Goal: Task Accomplishment & Management: Use online tool/utility

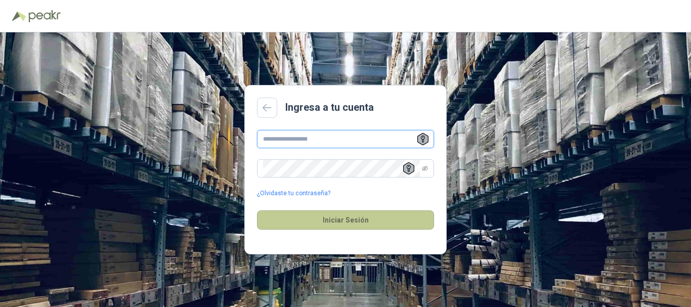
type input "**********"
click at [346, 222] on button "Iniciar Sesión" at bounding box center [345, 219] width 177 height 19
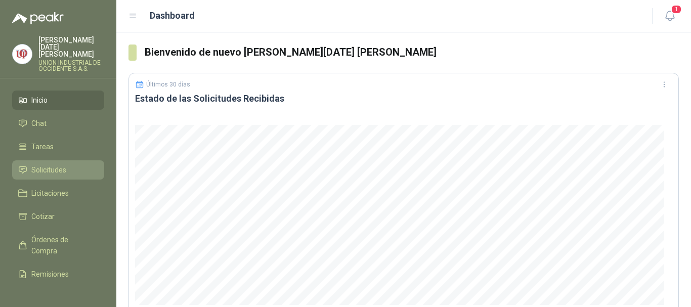
click at [42, 164] on span "Solicitudes" at bounding box center [48, 169] width 35 height 11
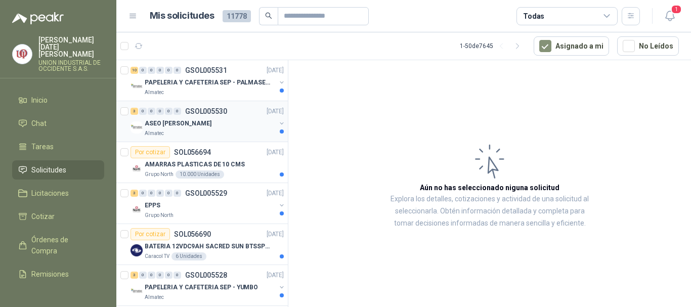
click at [178, 125] on p "ASEO [PERSON_NAME]" at bounding box center [178, 124] width 67 height 10
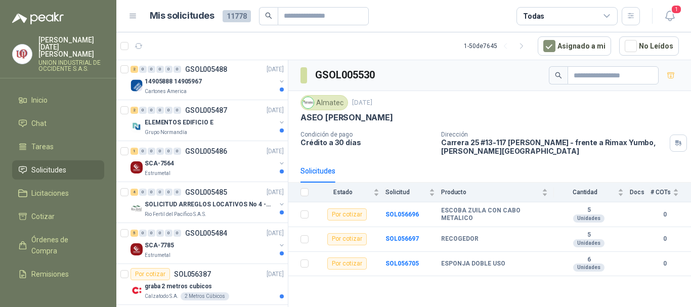
scroll to position [1163, 0]
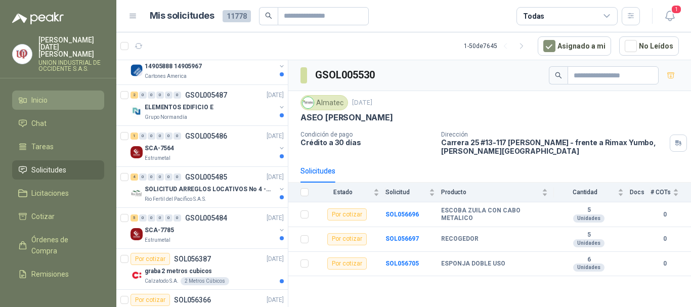
click at [33, 95] on span "Inicio" at bounding box center [39, 100] width 16 height 11
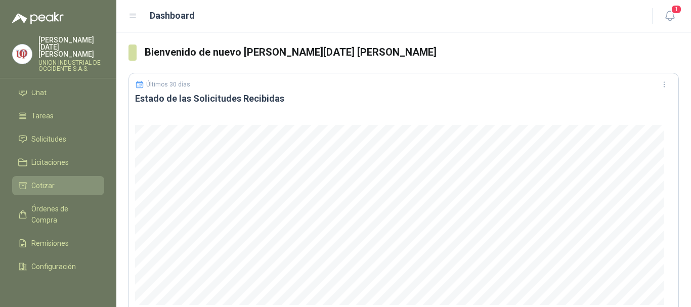
scroll to position [56, 0]
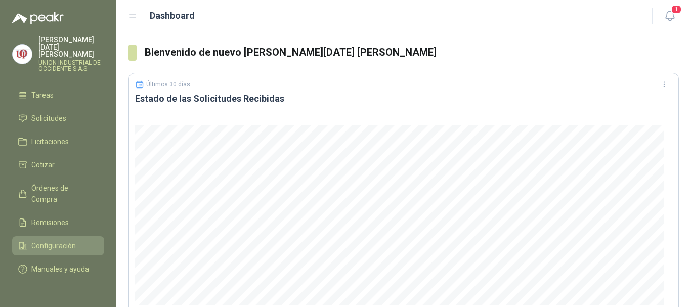
click at [53, 240] on span "Configuración" at bounding box center [53, 245] width 44 height 11
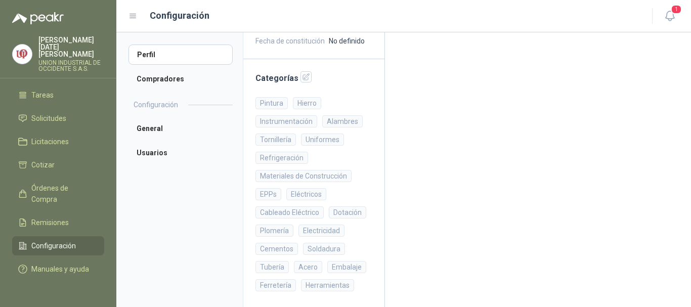
scroll to position [206, 0]
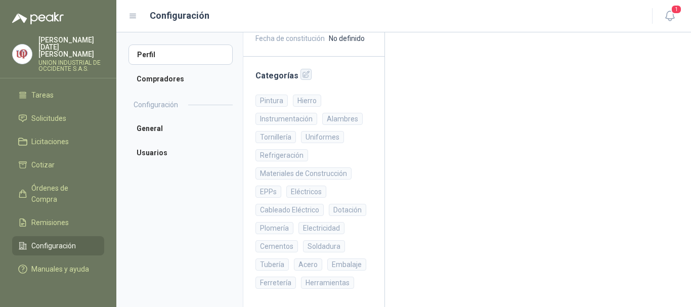
click at [302, 73] on icon "button" at bounding box center [306, 74] width 9 height 9
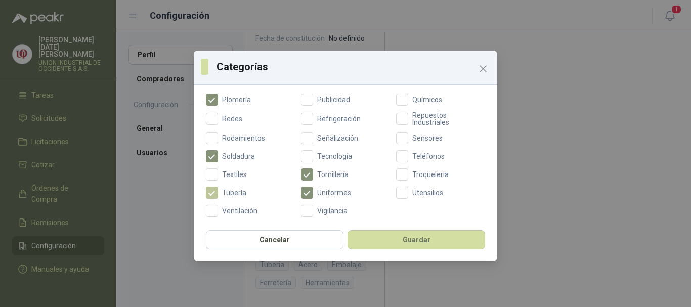
scroll to position [444, 0]
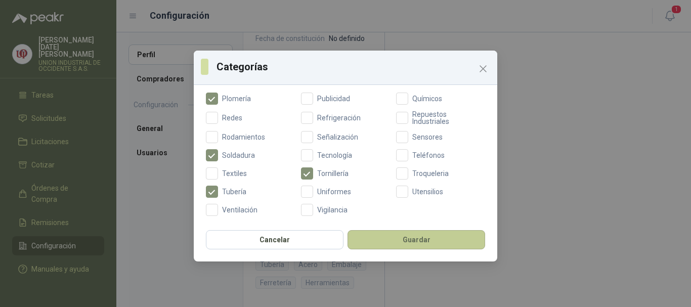
click at [425, 234] on button "Guardar" at bounding box center [416, 239] width 138 height 19
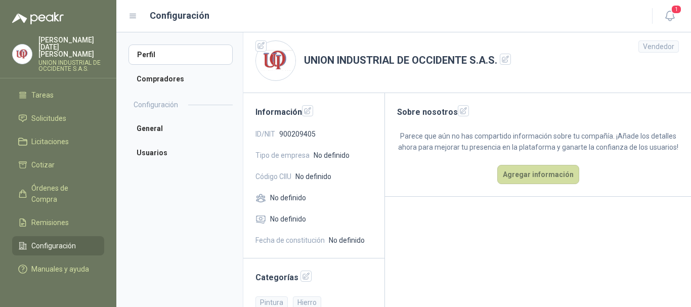
scroll to position [0, 0]
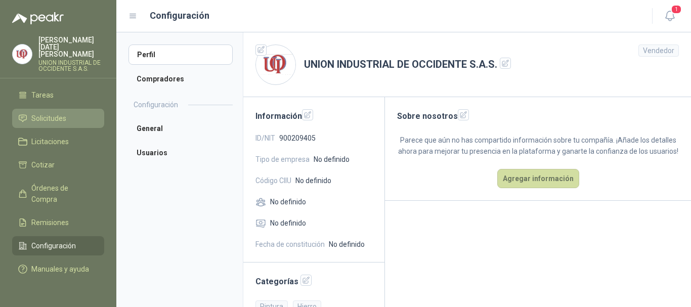
click at [54, 109] on link "Solicitudes" at bounding box center [58, 118] width 92 height 19
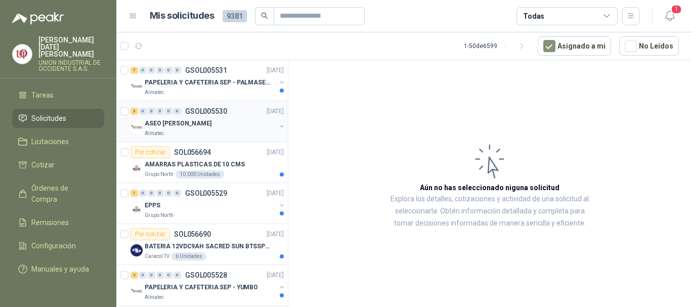
click at [163, 123] on p "ASEO [PERSON_NAME]" at bounding box center [178, 124] width 67 height 10
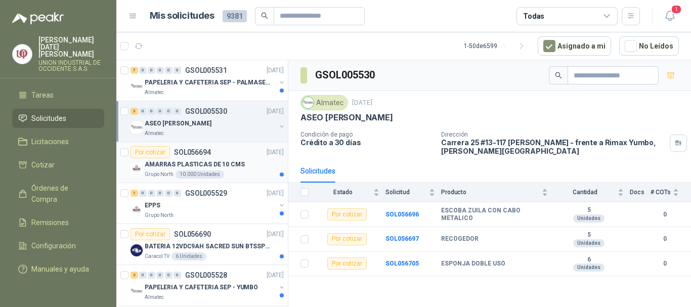
click at [164, 163] on p "AMARRAS PLASTICAS DE 10 CMS" at bounding box center [195, 165] width 100 height 10
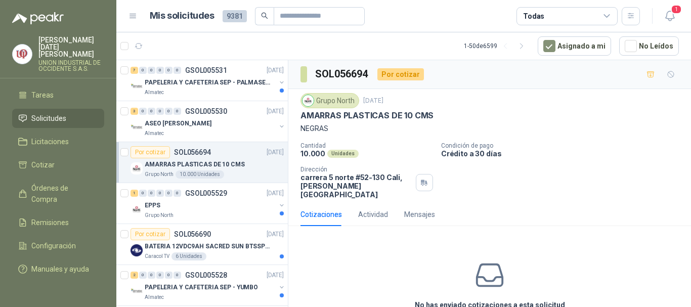
click at [403, 75] on div "Por cotizar" at bounding box center [400, 74] width 47 height 12
click at [385, 74] on div "Por cotizar" at bounding box center [400, 74] width 47 height 12
click at [392, 69] on div "Por cotizar" at bounding box center [400, 74] width 47 height 12
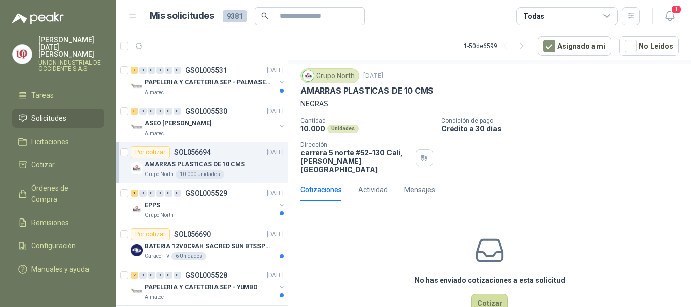
scroll to position [44, 0]
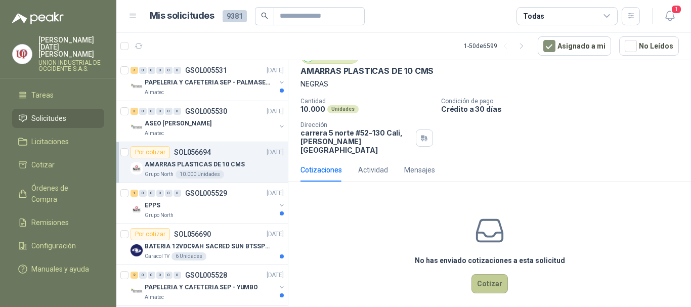
click at [489, 274] on button "Cotizar" at bounding box center [489, 283] width 36 height 19
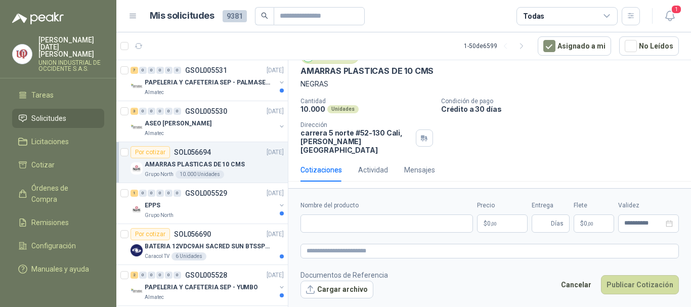
scroll to position [37, 0]
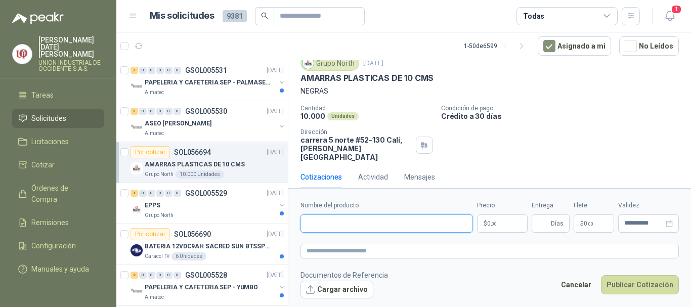
click at [322, 223] on input "Nombre del producto" at bounding box center [386, 223] width 172 height 18
paste input "**********"
click at [336, 222] on input "**********" at bounding box center [386, 223] width 172 height 18
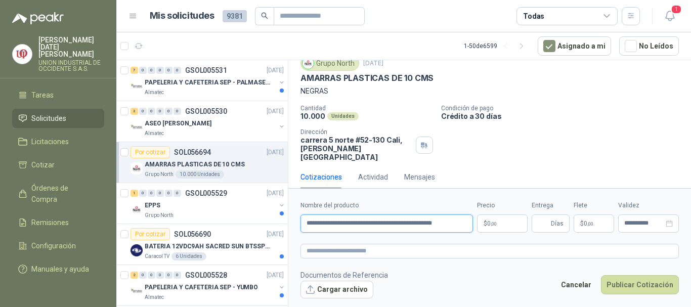
type input "**********"
click at [505, 222] on p "$ 0 ,00" at bounding box center [502, 223] width 51 height 18
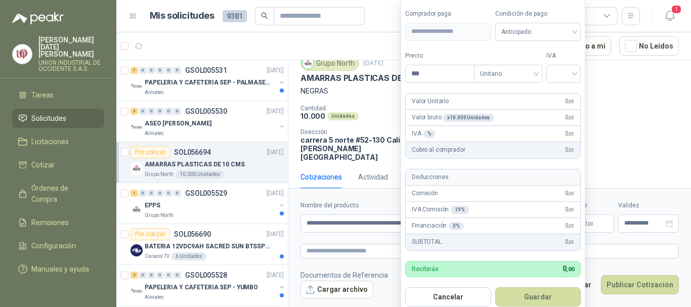
scroll to position [0, 0]
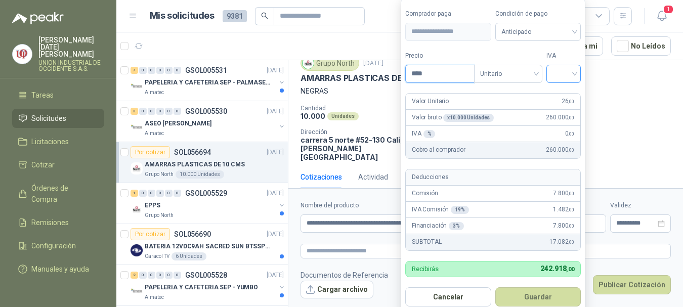
click at [577, 73] on div at bounding box center [563, 74] width 34 height 18
click at [566, 94] on div "19%" at bounding box center [565, 94] width 19 height 11
drag, startPoint x: 439, startPoint y: 72, endPoint x: 417, endPoint y: 73, distance: 22.3
click at [417, 73] on input "****" at bounding box center [441, 73] width 70 height 17
type input "****"
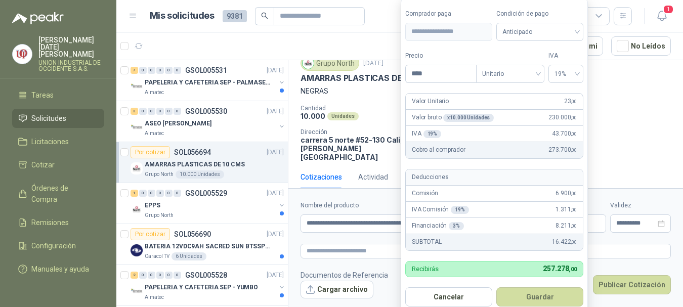
click at [467, 101] on div "Valor Unitario 23 ,00" at bounding box center [494, 102] width 177 height 16
click at [576, 70] on span "19%" at bounding box center [565, 73] width 23 height 15
click at [567, 94] on div "19%" at bounding box center [565, 94] width 19 height 11
click at [535, 294] on button "Guardar" at bounding box center [539, 296] width 87 height 19
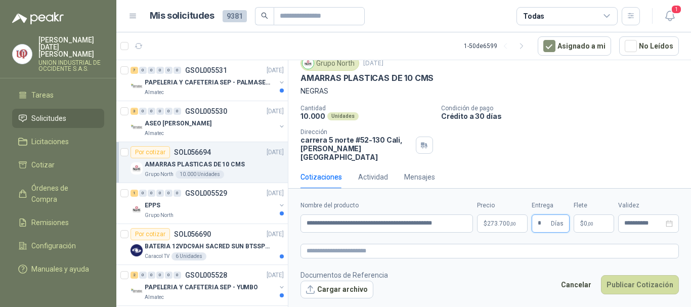
type input "*"
click at [604, 223] on p "$ 0 ,00" at bounding box center [593, 223] width 40 height 18
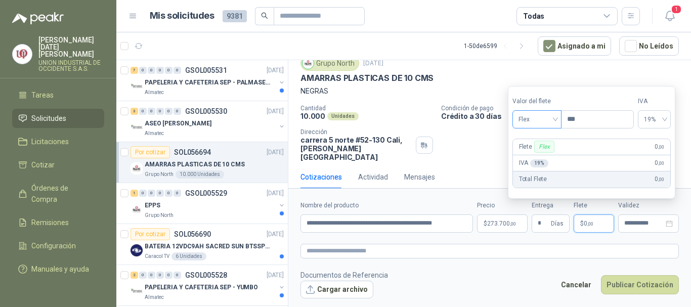
click at [554, 119] on span "Flex" at bounding box center [536, 119] width 37 height 15
click at [529, 156] on div "Incluido" at bounding box center [537, 156] width 35 height 11
click at [636, 281] on button "Publicar Cotización" at bounding box center [640, 284] width 78 height 19
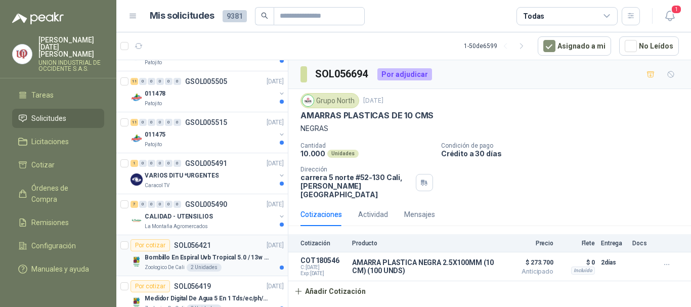
scroll to position [860, 0]
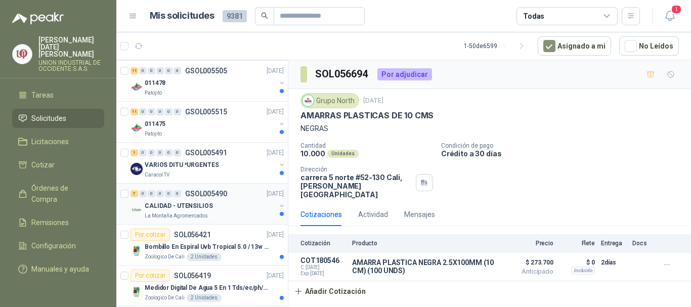
click at [156, 208] on p "CALIDAD - UTENSILIOS" at bounding box center [179, 206] width 68 height 10
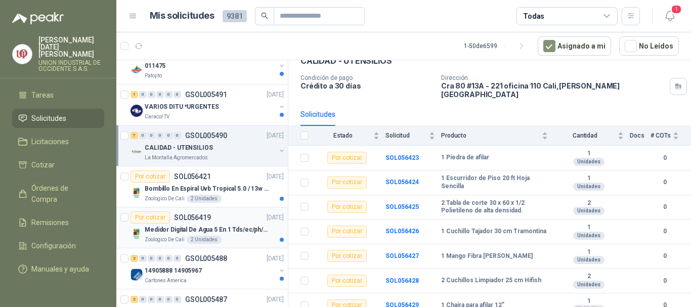
scroll to position [961, 0]
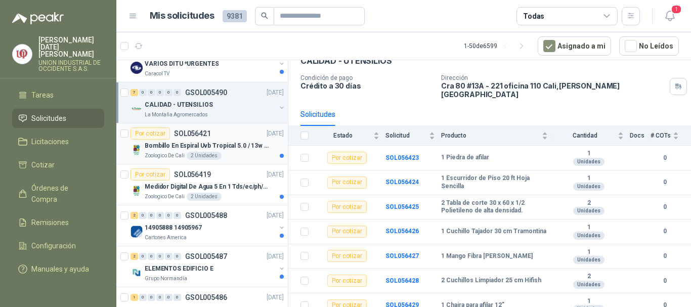
click at [158, 144] on p "Bombillo En Espiral Uvb Tropical 5.0 / 13w Reptiles (ectotermos)" at bounding box center [208, 146] width 126 height 10
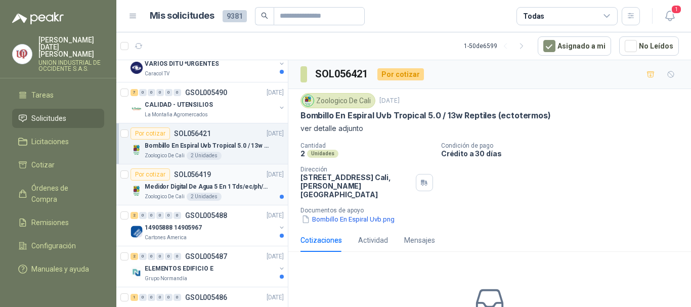
click at [166, 193] on p "Zoologico De Cali" at bounding box center [165, 197] width 40 height 8
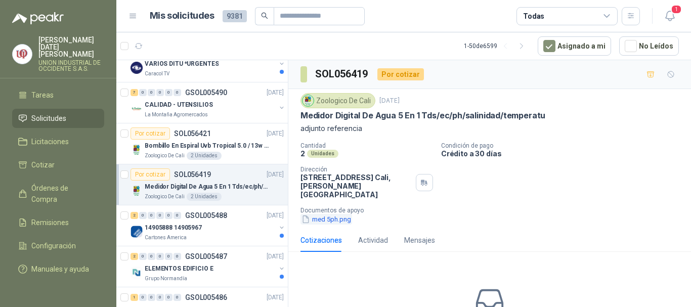
click at [329, 214] on button "med 5ph.png" at bounding box center [326, 219] width 52 height 11
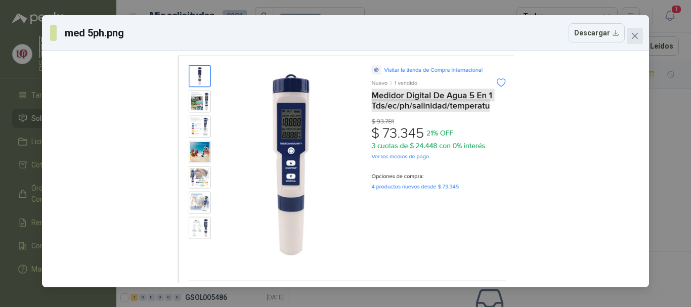
click at [635, 35] on icon "close" at bounding box center [635, 36] width 6 height 6
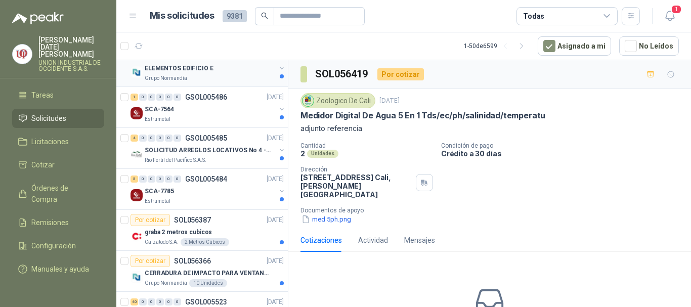
scroll to position [1163, 0]
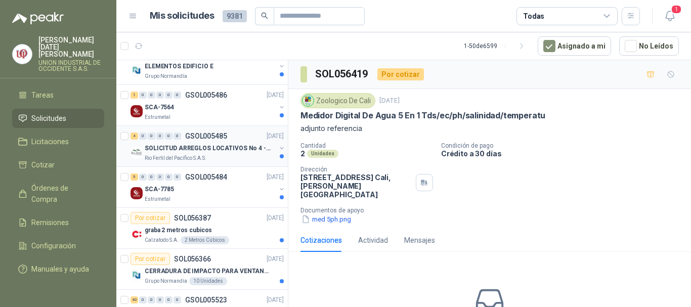
click at [175, 152] on p "SOLICITUD ARREGLOS LOCATIVOS No 4 - PICHINDE" at bounding box center [208, 149] width 126 height 10
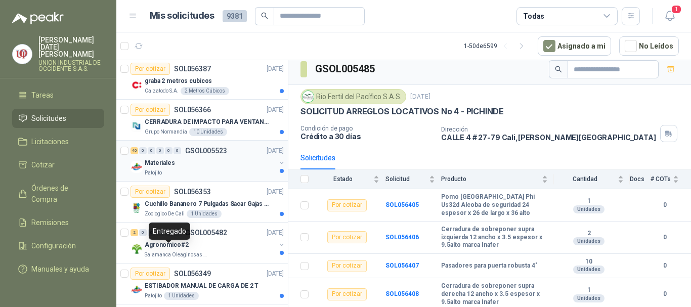
scroll to position [1315, 0]
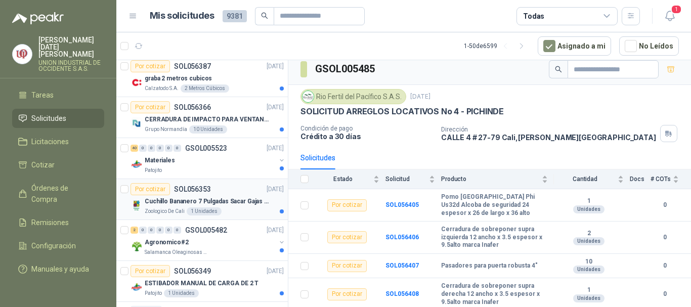
click at [166, 206] on div "Cuchillo Bananero 7 Pulgadas Sacar Gajas O Deshoje O Desman" at bounding box center [214, 201] width 139 height 12
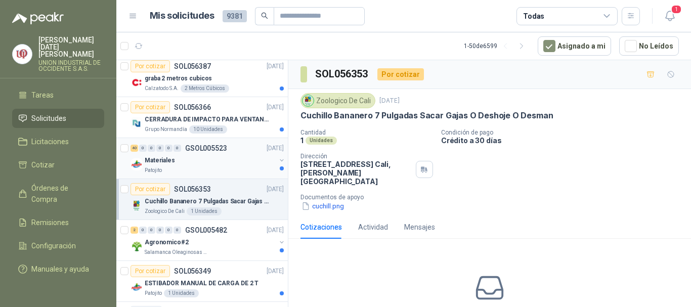
click at [173, 156] on div "Materiales" at bounding box center [210, 160] width 131 height 12
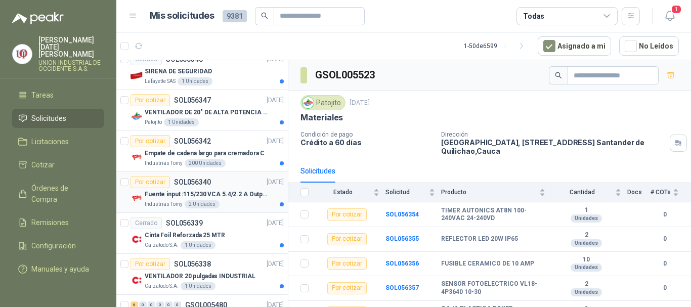
scroll to position [1618, 0]
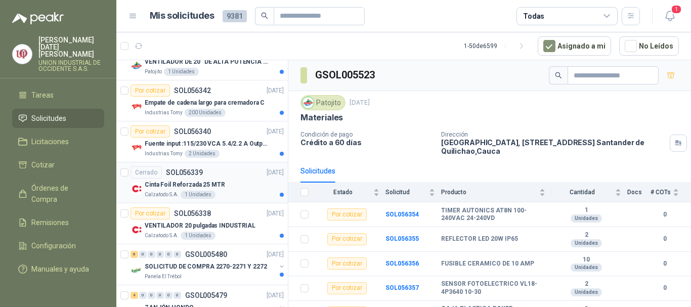
click at [166, 182] on p "Cinta Foil Reforzada 25 MTR" at bounding box center [185, 185] width 80 height 10
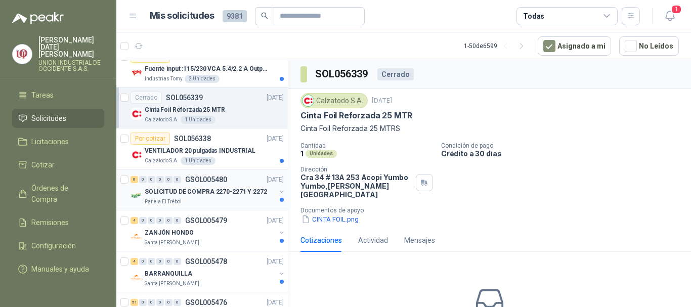
scroll to position [1719, 0]
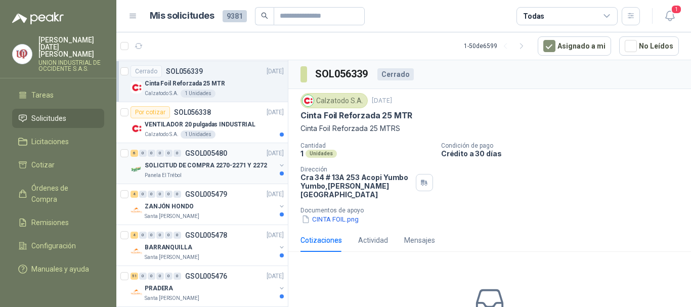
click at [155, 166] on p "SOLICITUD DE COMPRA 2270-2271 Y 2272" at bounding box center [206, 166] width 122 height 10
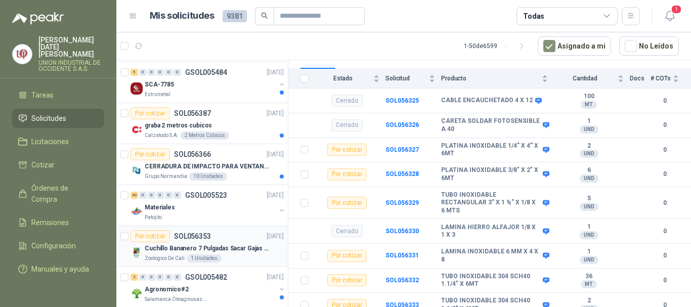
scroll to position [1264, 0]
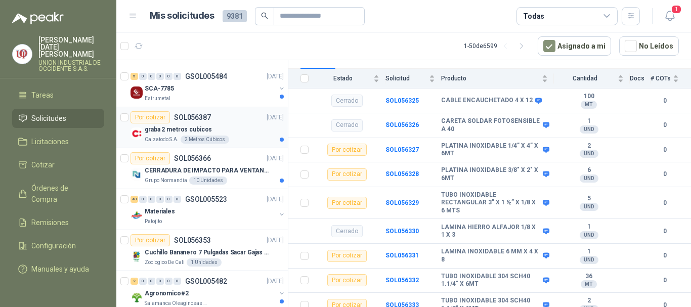
click at [164, 122] on div "Por cotizar" at bounding box center [149, 117] width 39 height 12
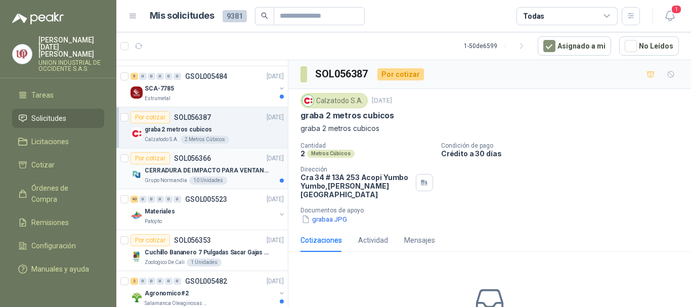
click at [199, 174] on p "CERRADURA DE IMPACTO PARA VENTANAS" at bounding box center [208, 171] width 126 height 10
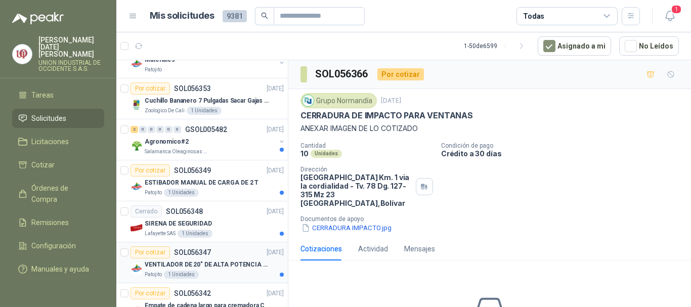
scroll to position [1365, 0]
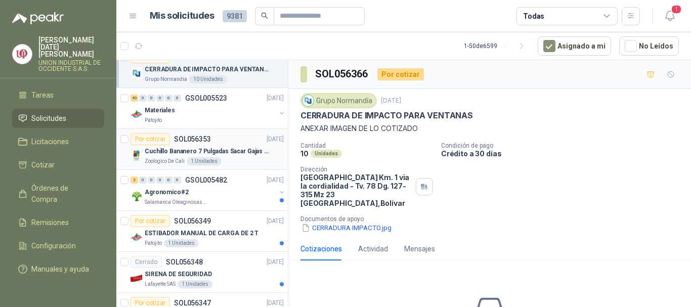
click at [171, 147] on p "Cuchillo Bananero 7 Pulgadas Sacar Gajas O Deshoje O Desman" at bounding box center [208, 152] width 126 height 10
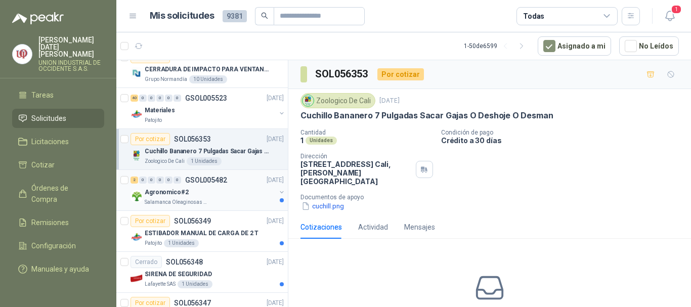
click at [160, 196] on p "Agronomico#2" at bounding box center [167, 193] width 44 height 10
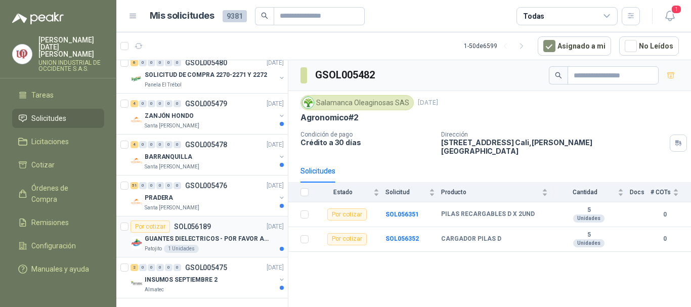
scroll to position [1820, 0]
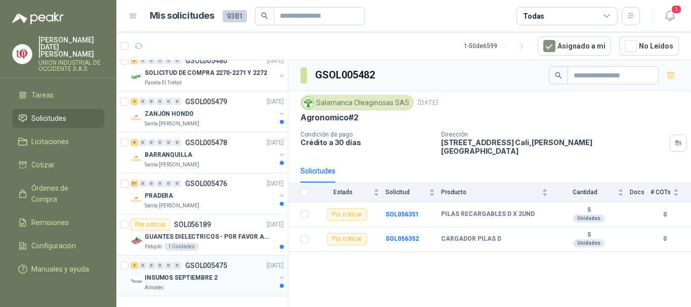
click at [155, 273] on p "INSUMOS SEPTIEMBRE 2" at bounding box center [181, 278] width 73 height 10
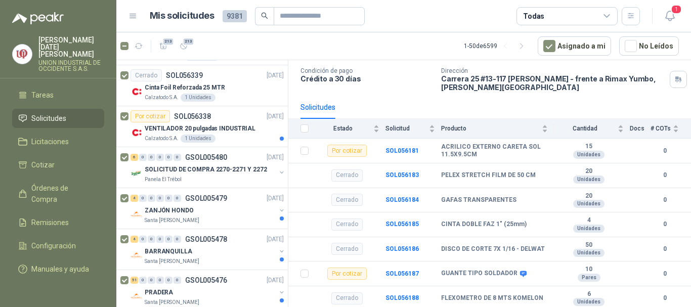
scroll to position [1668, 0]
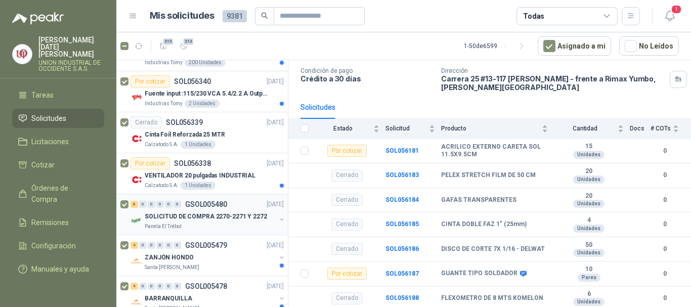
click at [129, 204] on div at bounding box center [125, 214] width 10 height 32
click at [181, 45] on icon "button" at bounding box center [184, 46] width 6 height 6
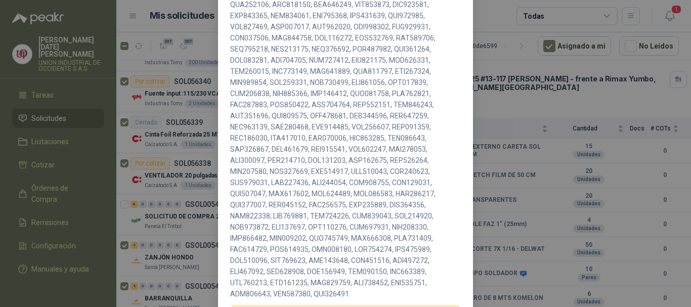
scroll to position [385, 0]
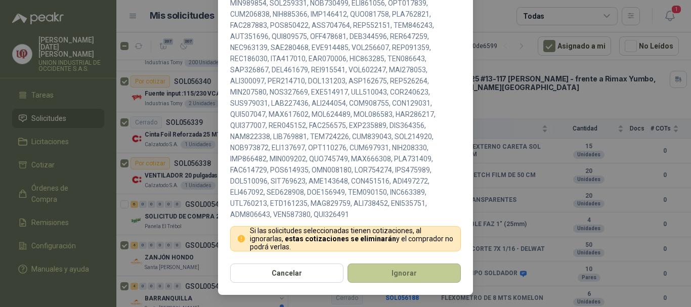
click at [403, 274] on button "Ignorar" at bounding box center [403, 272] width 113 height 19
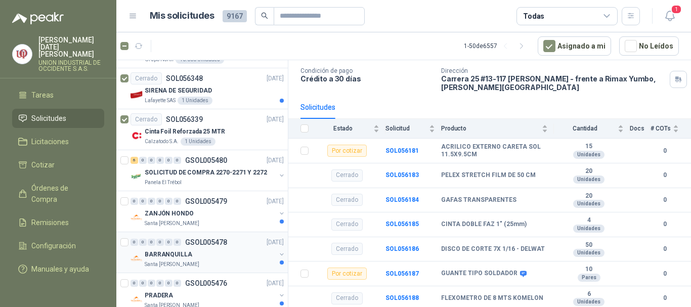
scroll to position [101, 0]
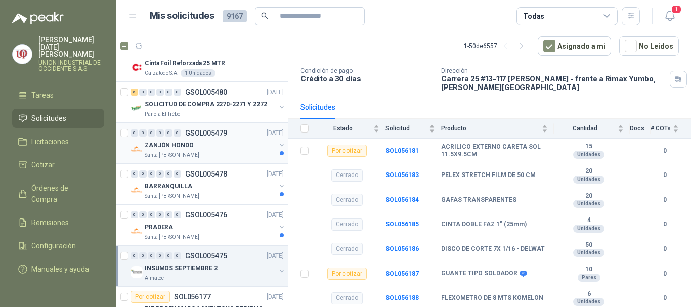
click at [120, 131] on div "0 0 0 0 0 0 GSOL005479 [DATE] ZANJÓN HONDO Santa [PERSON_NAME]" at bounding box center [201, 143] width 171 height 41
click at [124, 127] on div at bounding box center [125, 143] width 10 height 32
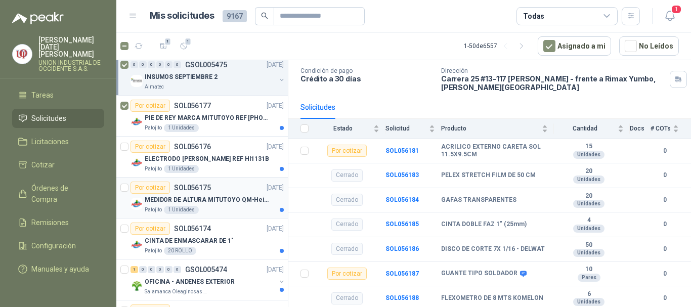
scroll to position [303, 0]
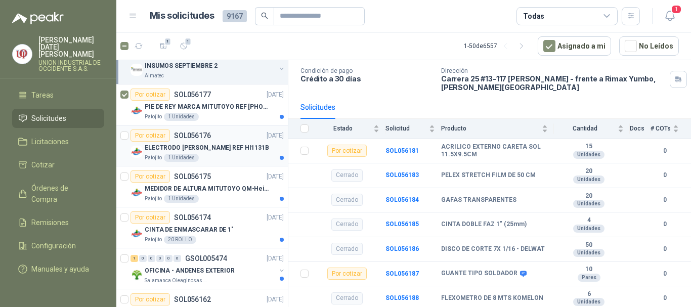
click at [122, 131] on div at bounding box center [124, 145] width 8 height 32
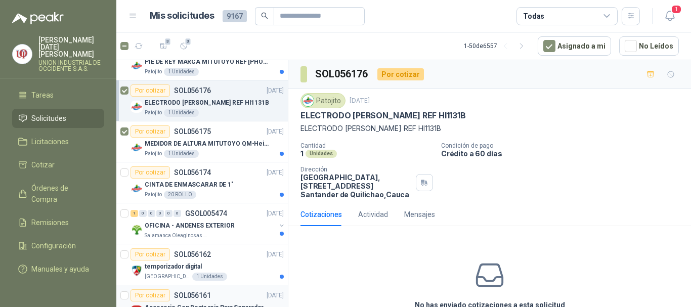
scroll to position [455, 0]
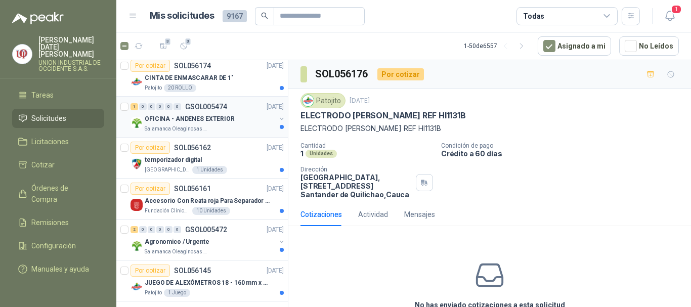
click at [185, 118] on p "OFICINA - ANDENES EXTERIOR" at bounding box center [190, 119] width 90 height 10
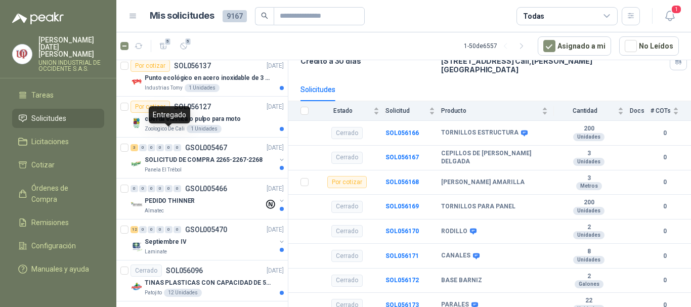
scroll to position [758, 0]
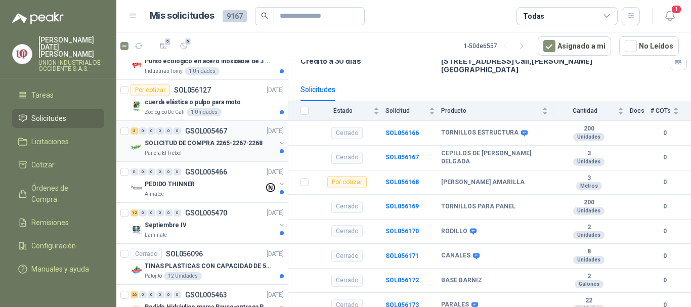
click at [188, 147] on p "SOLICITUD DE COMPRA 2265-2267-2268" at bounding box center [204, 144] width 118 height 10
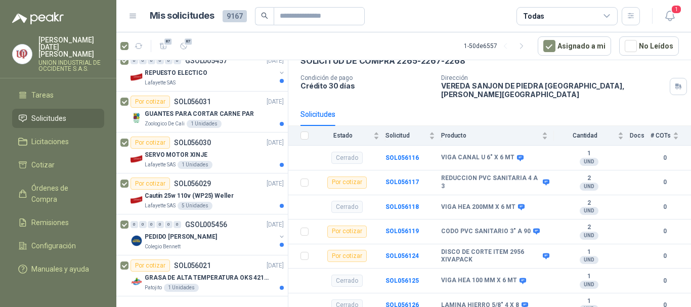
scroll to position [1820, 0]
click at [186, 43] on span "87" at bounding box center [189, 41] width 10 height 8
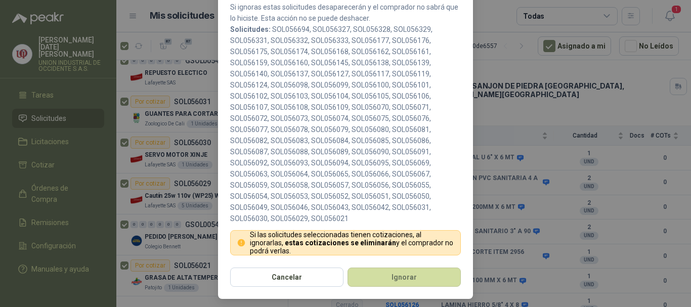
scroll to position [118, 0]
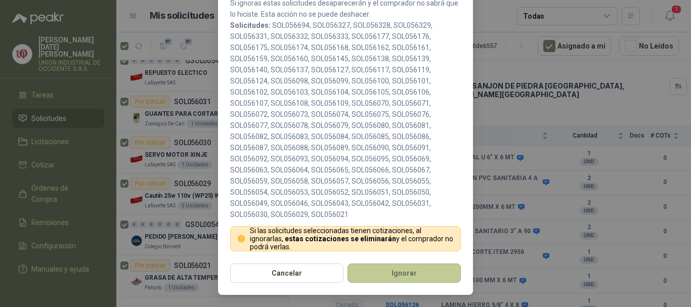
click at [386, 276] on button "Ignorar" at bounding box center [403, 272] width 113 height 19
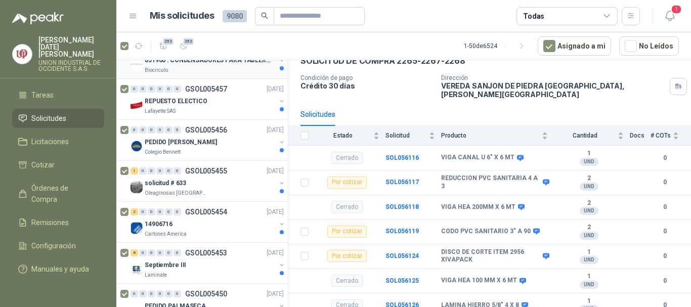
scroll to position [607, 0]
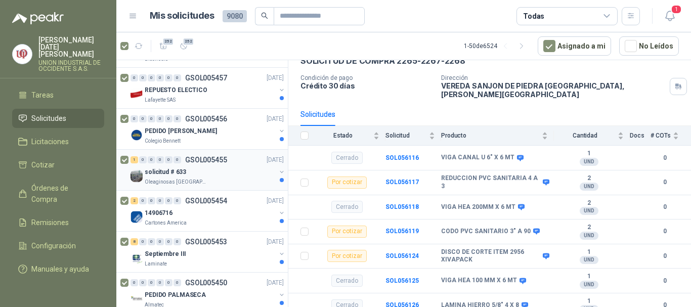
click at [122, 155] on div at bounding box center [125, 170] width 10 height 32
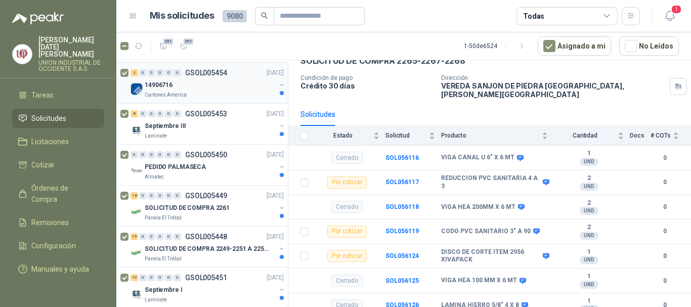
scroll to position [758, 0]
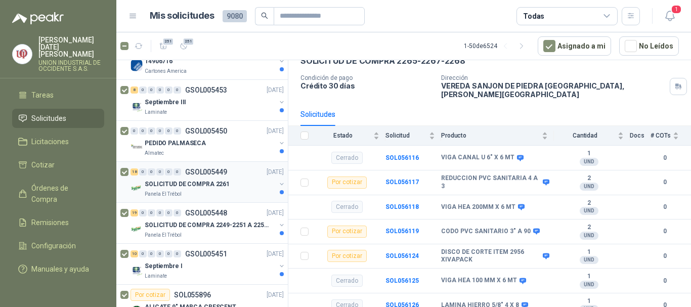
click at [179, 181] on p "SOLICITUD DE COMPRA 2261" at bounding box center [187, 185] width 85 height 10
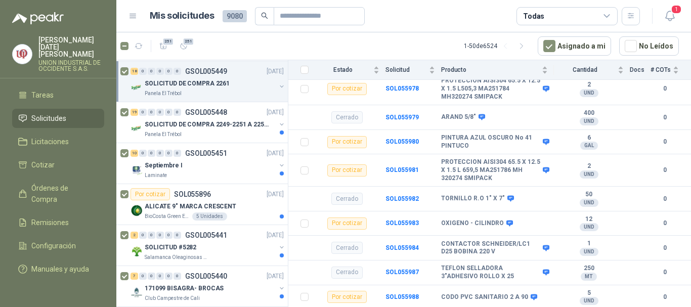
scroll to position [606, 0]
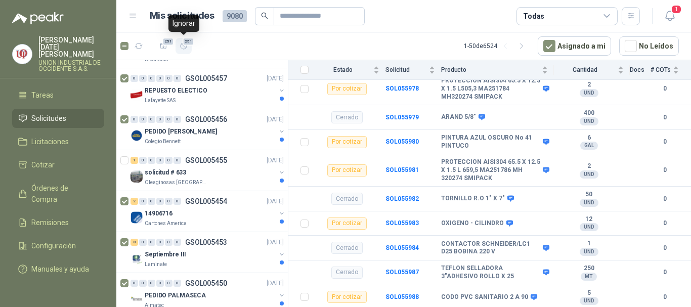
click at [184, 41] on span "251" at bounding box center [188, 41] width 12 height 8
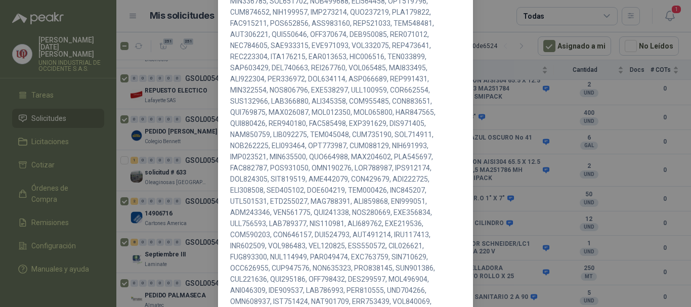
scroll to position [485, 0]
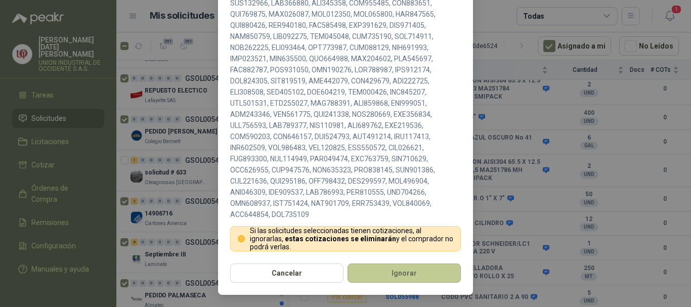
click at [398, 270] on button "Ignorar" at bounding box center [403, 272] width 113 height 19
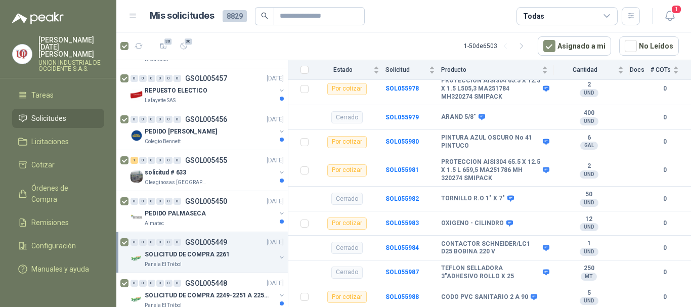
click at [186, 35] on article "30 30 1 - 50 de 6503 Asignado a mi No Leídos" at bounding box center [403, 45] width 574 height 27
click at [183, 43] on icon "button" at bounding box center [184, 46] width 6 height 6
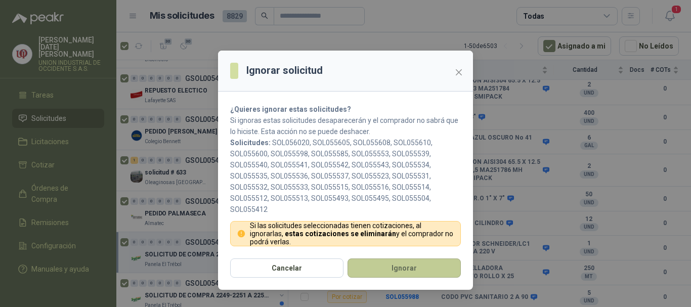
click at [417, 261] on button "Ignorar" at bounding box center [403, 267] width 113 height 19
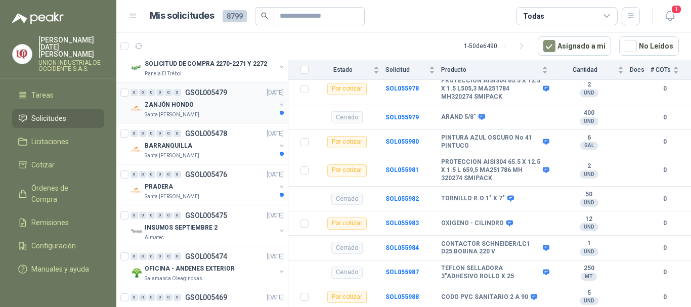
scroll to position [0, 0]
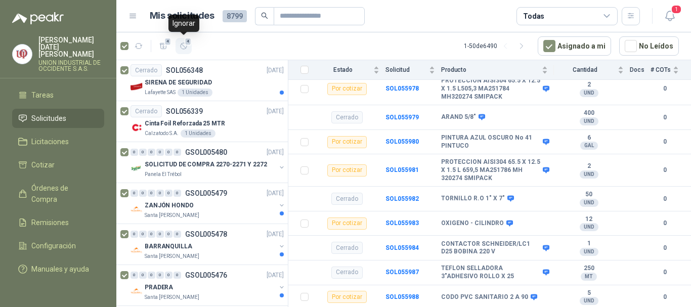
click at [189, 40] on span "4" at bounding box center [188, 41] width 7 height 8
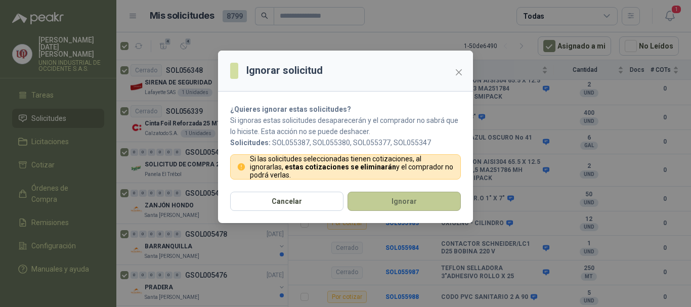
click at [402, 202] on button "Ignorar" at bounding box center [403, 201] width 113 height 19
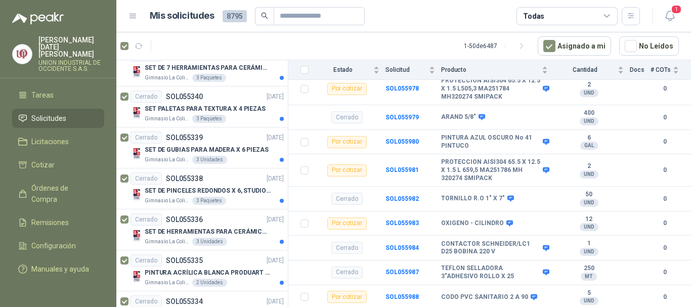
scroll to position [1820, 0]
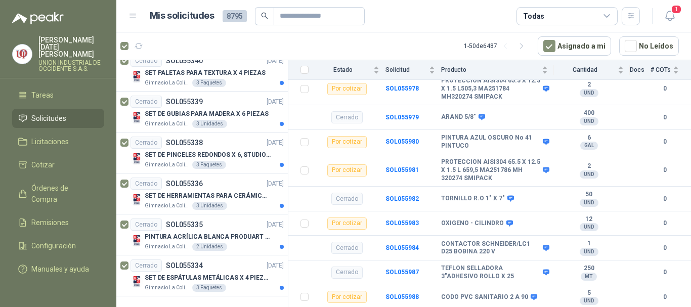
click at [48, 109] on link "Solicitudes" at bounding box center [58, 118] width 92 height 19
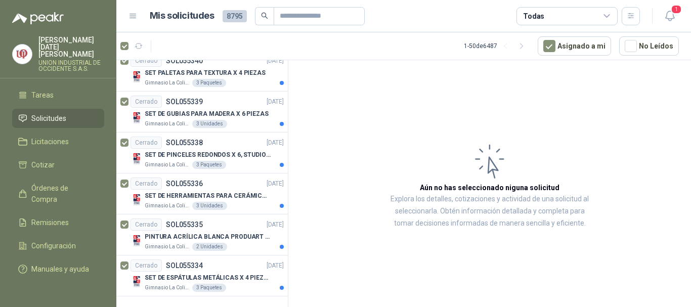
click at [48, 109] on link "Solicitudes" at bounding box center [58, 118] width 92 height 19
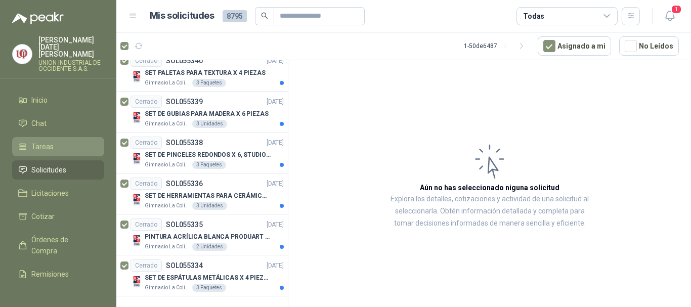
click at [50, 141] on span "Tareas" at bounding box center [42, 146] width 22 height 11
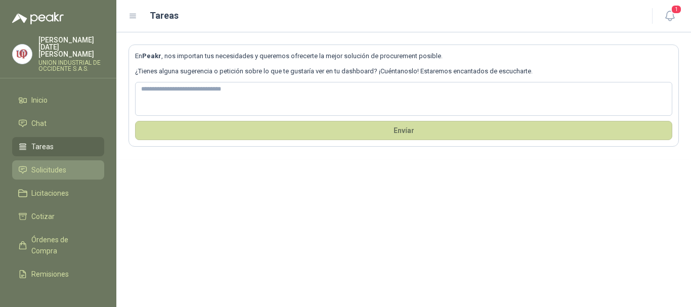
click at [43, 164] on span "Solicitudes" at bounding box center [48, 169] width 35 height 11
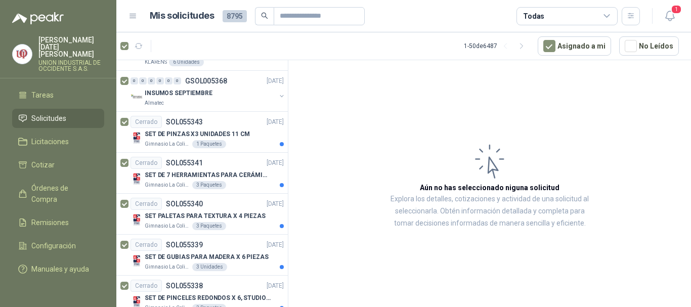
scroll to position [1820, 0]
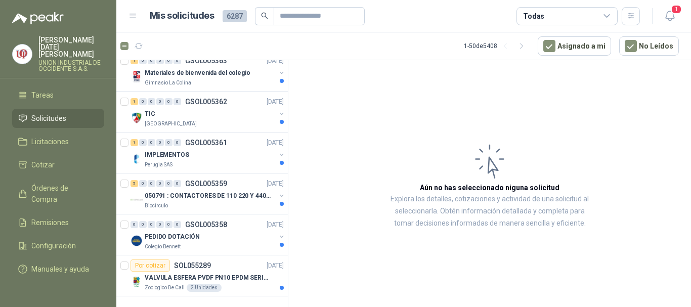
drag, startPoint x: 137, startPoint y: 43, endPoint x: 108, endPoint y: 79, distance: 46.4
click at [108, 78] on div "[PERSON_NAME][DATE] [PERSON_NAME] UNION INDUSTRIAL DE OCCIDENTE S.A.S. Inicio C…" at bounding box center [345, 153] width 691 height 307
click at [187, 44] on span "9" at bounding box center [188, 41] width 7 height 8
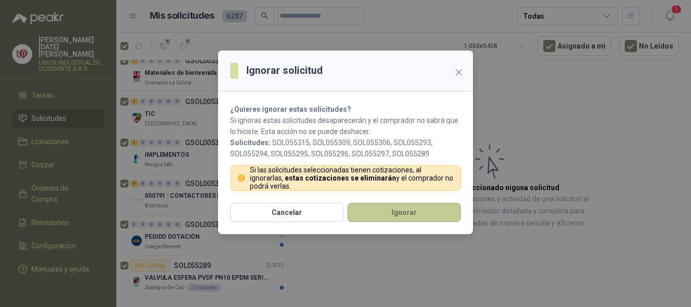
click at [422, 213] on button "Ignorar" at bounding box center [403, 212] width 113 height 19
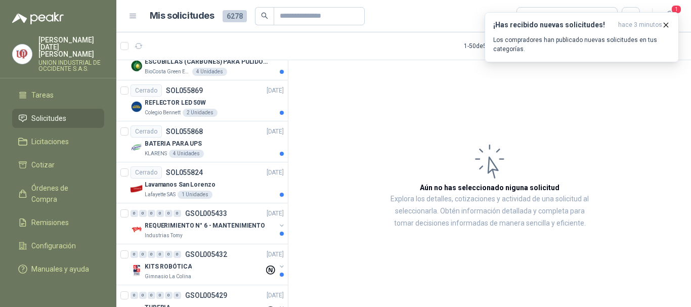
scroll to position [455, 0]
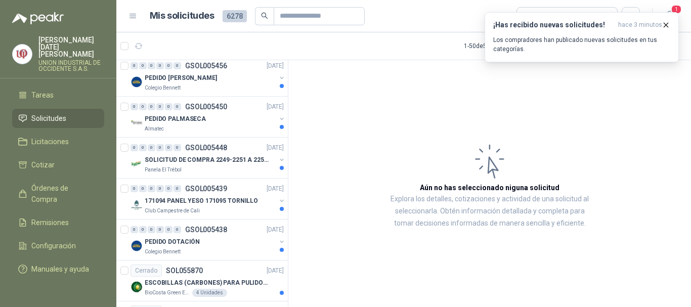
click at [50, 109] on link "Solicitudes" at bounding box center [58, 118] width 92 height 19
